Goal: Task Accomplishment & Management: Manage account settings

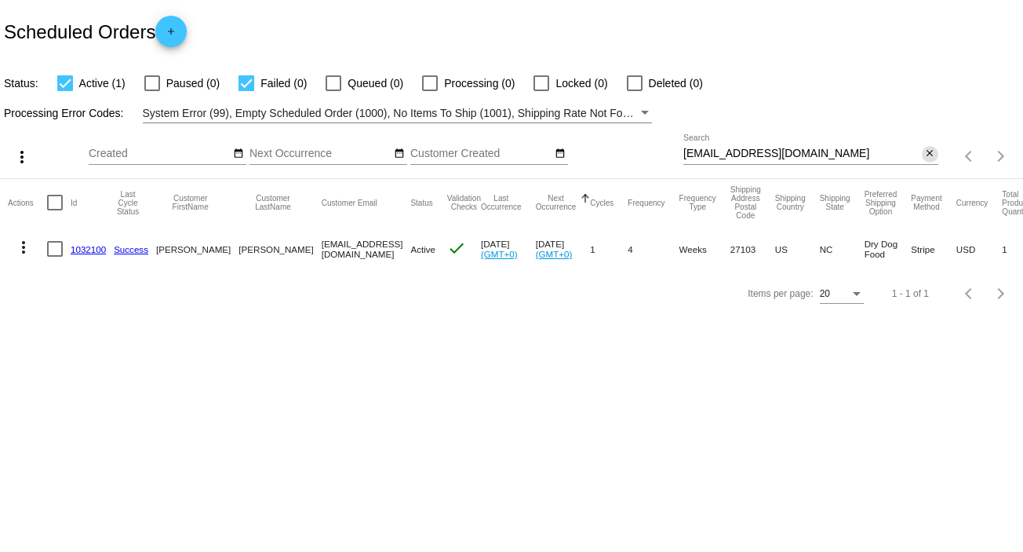
click at [930, 155] on mat-icon "close" at bounding box center [929, 153] width 11 height 13
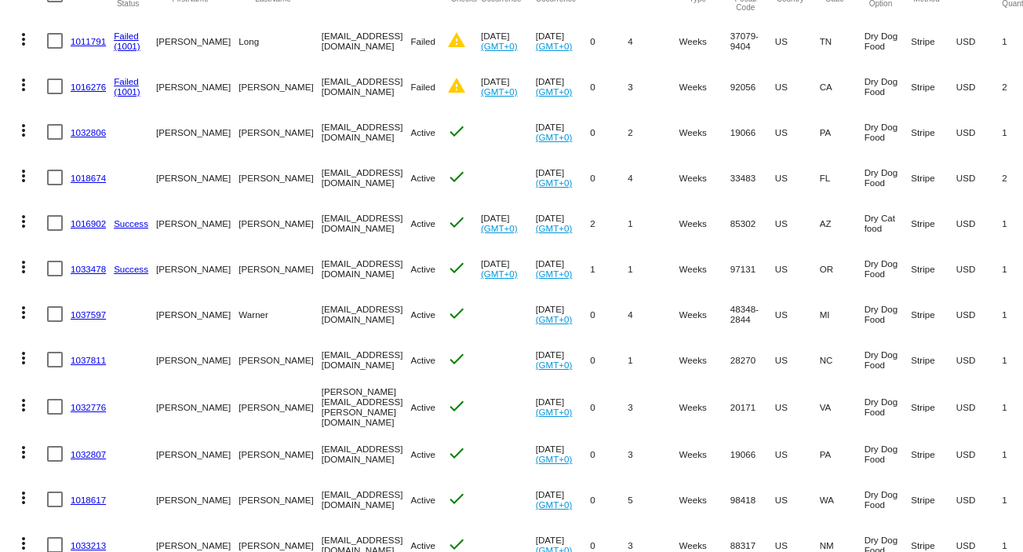
scroll to position [209, 0]
click at [98, 360] on link "1037811" at bounding box center [88, 359] width 35 height 10
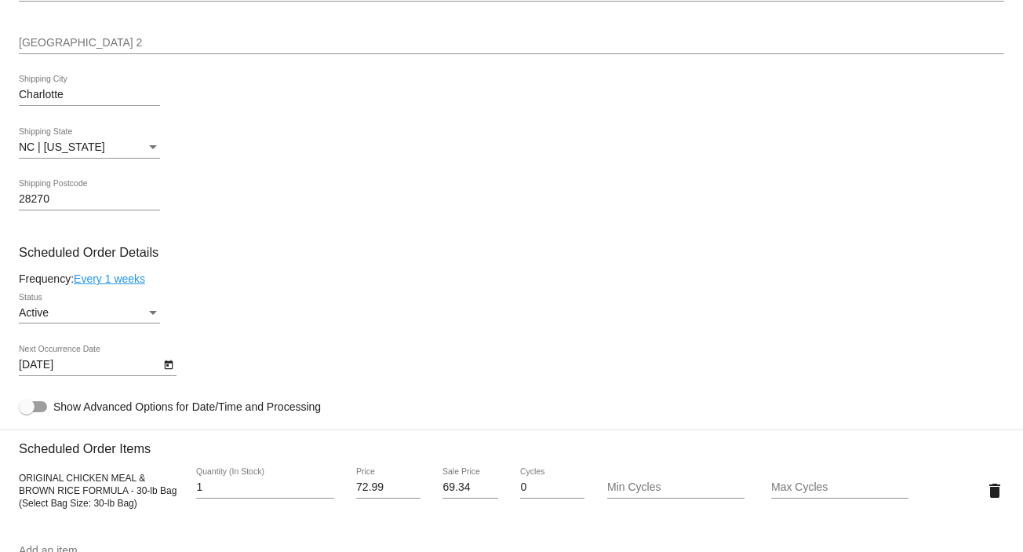
scroll to position [628, 0]
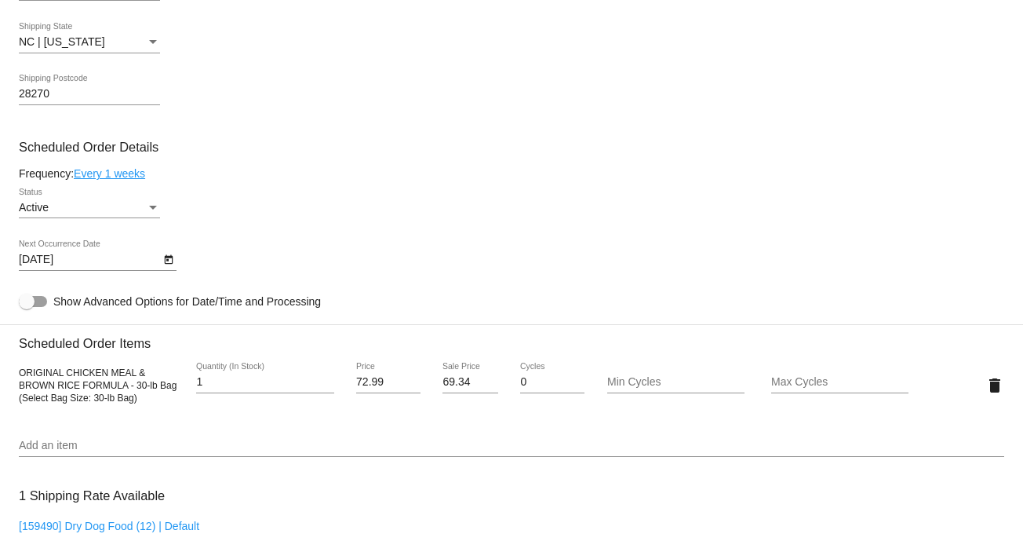
click at [111, 175] on link "Every 1 weeks" at bounding box center [109, 173] width 71 height 13
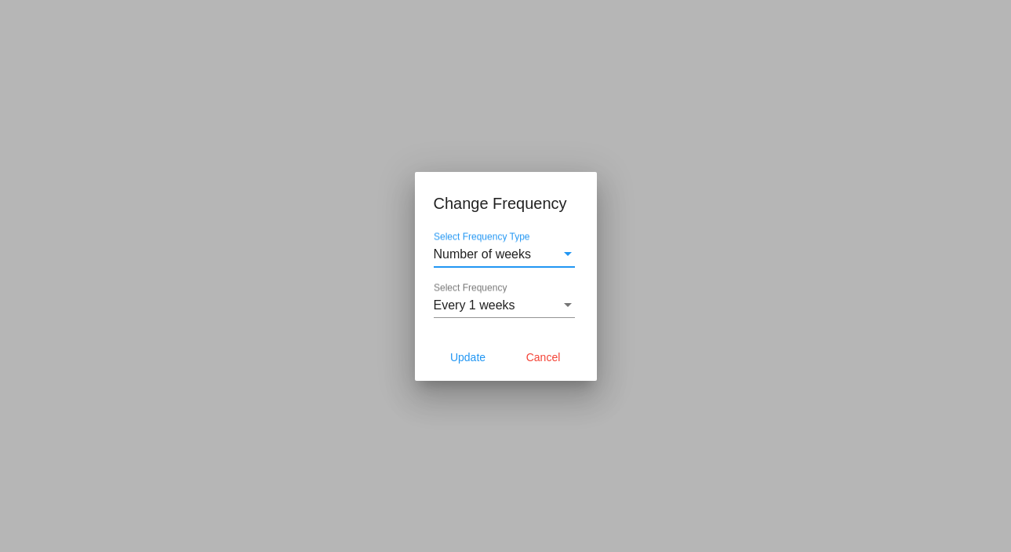
click at [455, 257] on span "Number of weeks" at bounding box center [483, 253] width 98 height 13
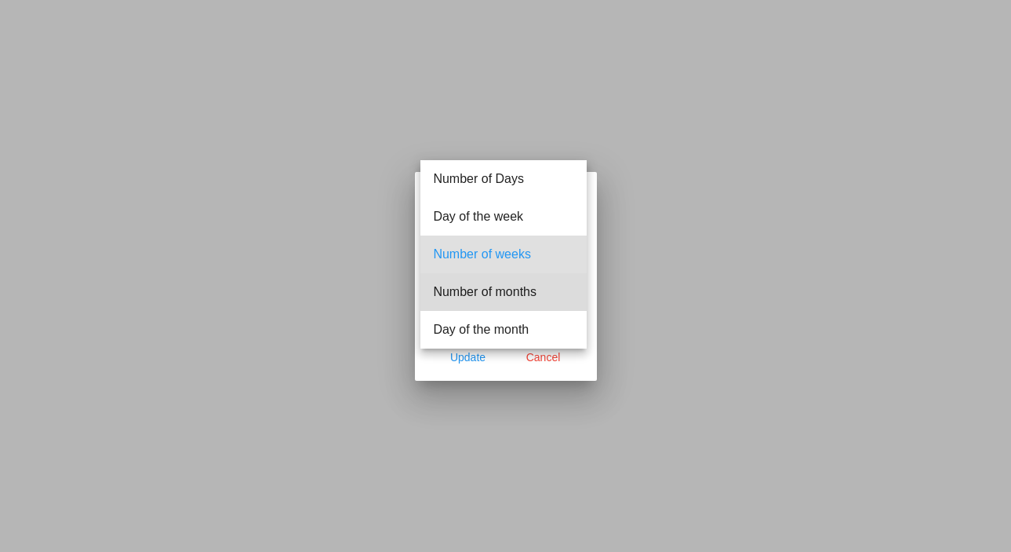
click at [478, 293] on span "Number of months" at bounding box center [503, 292] width 141 height 38
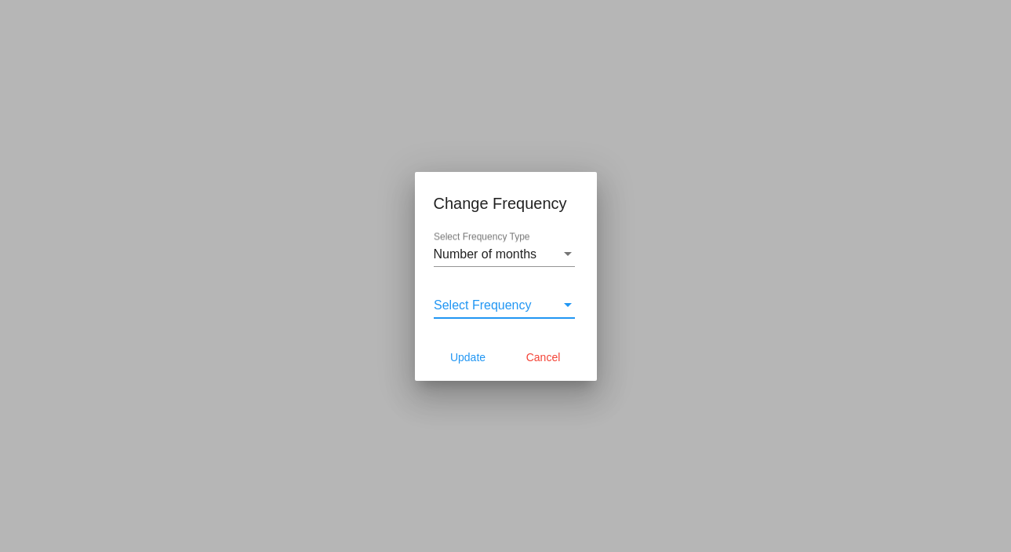
click at [477, 308] on span "Select Frequency" at bounding box center [483, 304] width 98 height 13
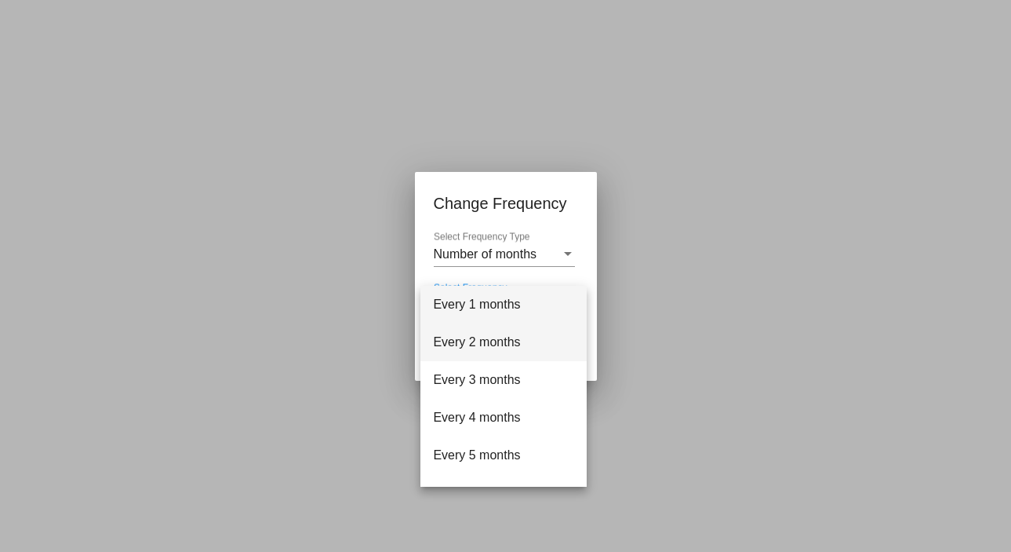
click at [475, 336] on span "Every 2 months" at bounding box center [503, 342] width 141 height 38
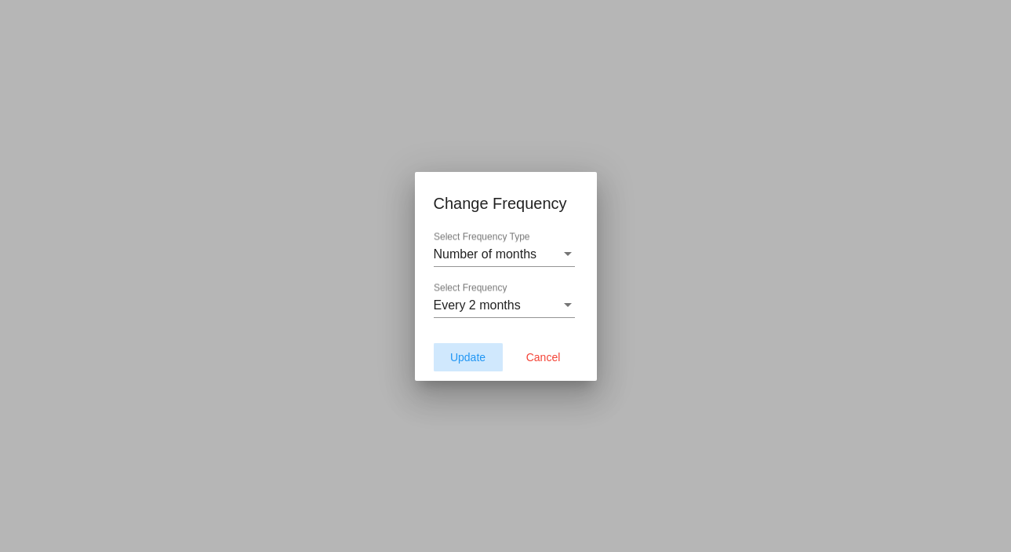
click at [462, 358] on span "Update" at bounding box center [467, 357] width 35 height 13
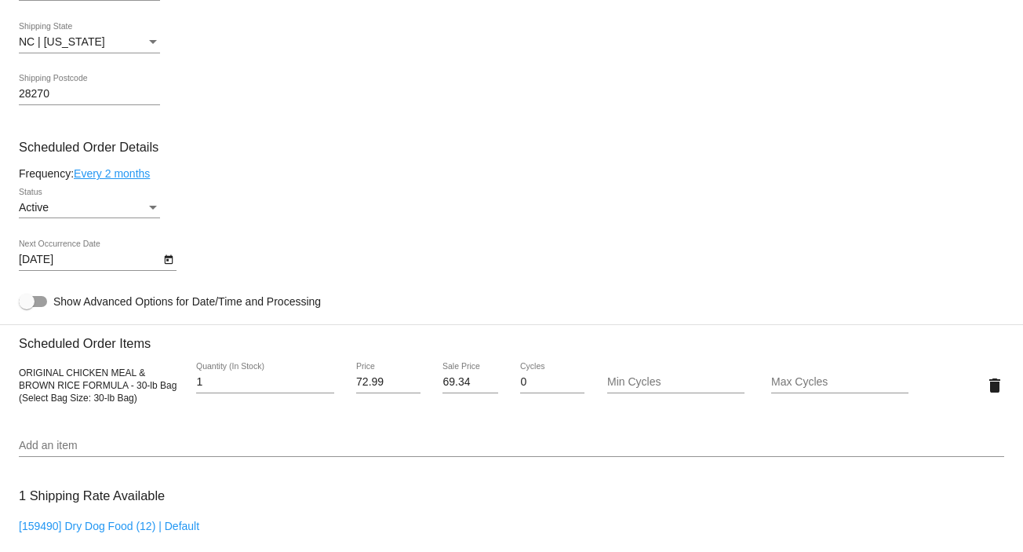
type input "[DATE]"
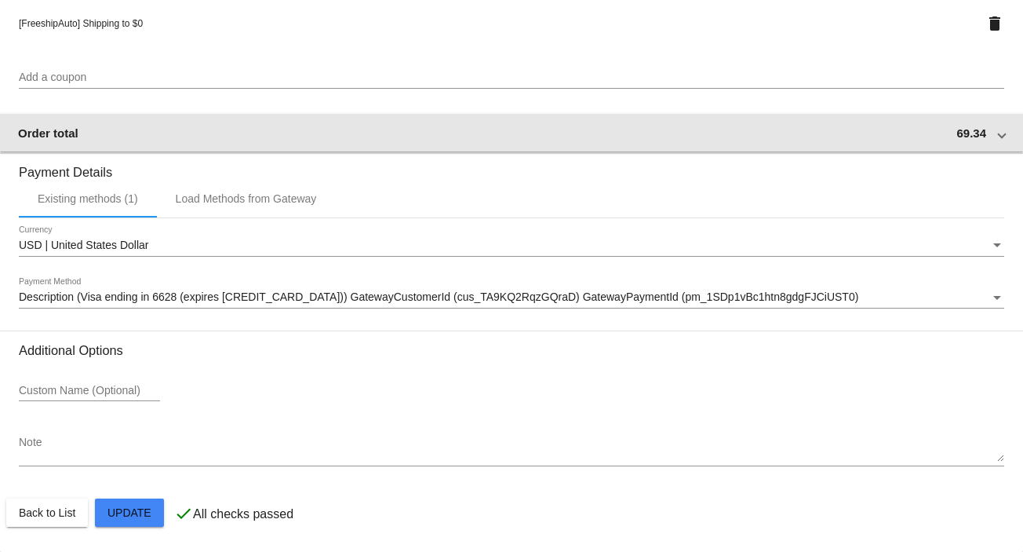
scroll to position [1268, 0]
